Goal: Task Accomplishment & Management: Manage account settings

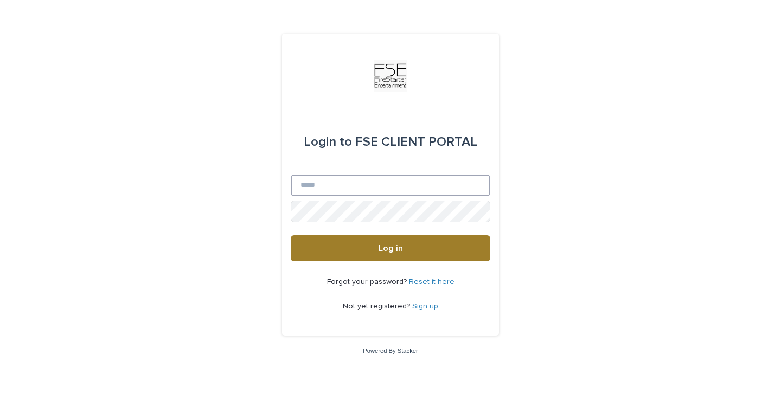
type input "**********"
click at [369, 253] on button "Log in" at bounding box center [391, 248] width 200 height 26
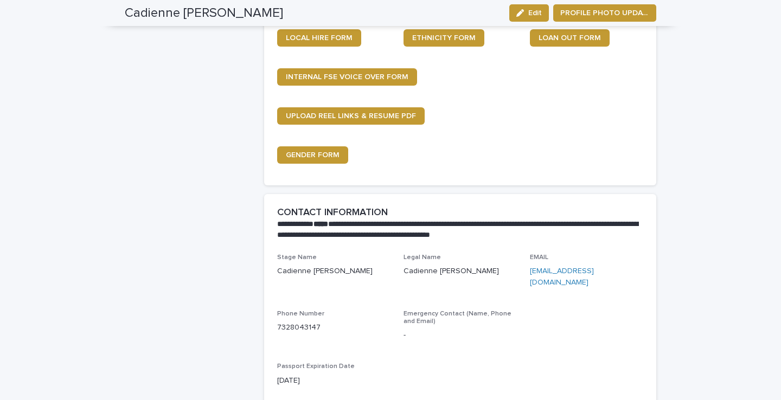
scroll to position [473, 0]
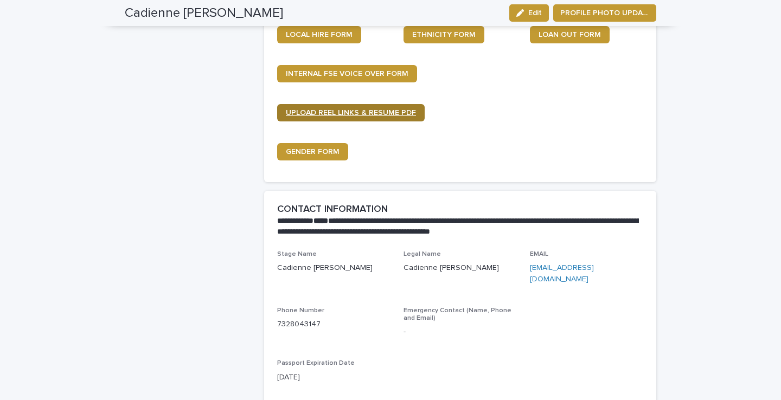
click at [379, 113] on span "UPLOAD REEL LINKS & RESUME PDF" at bounding box center [351, 113] width 130 height 8
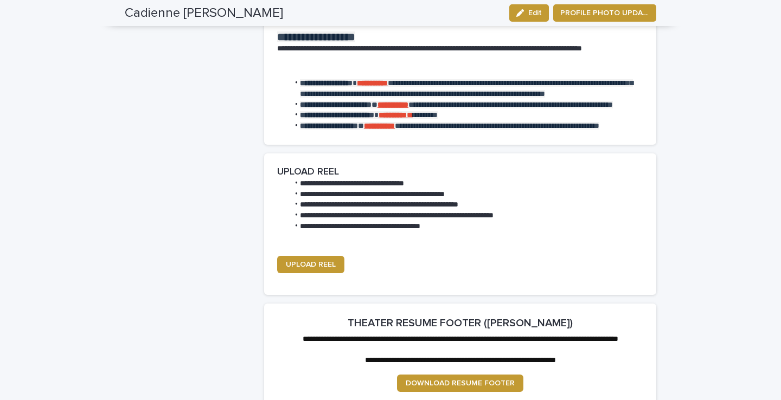
scroll to position [1492, 0]
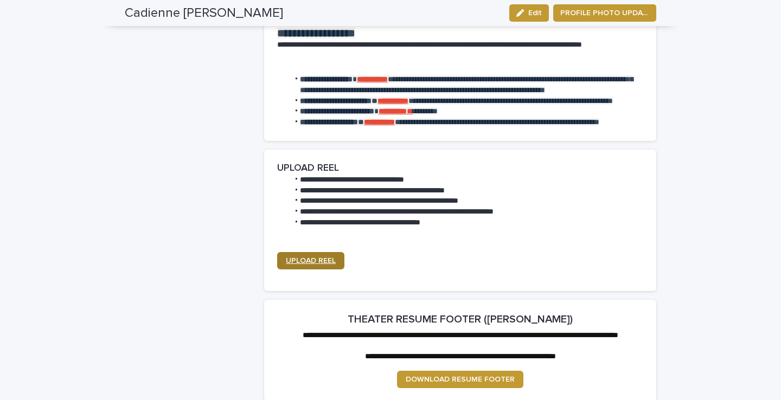
click at [321, 254] on link "UPLOAD REEL" at bounding box center [310, 260] width 67 height 17
